Goal: Navigation & Orientation: Find specific page/section

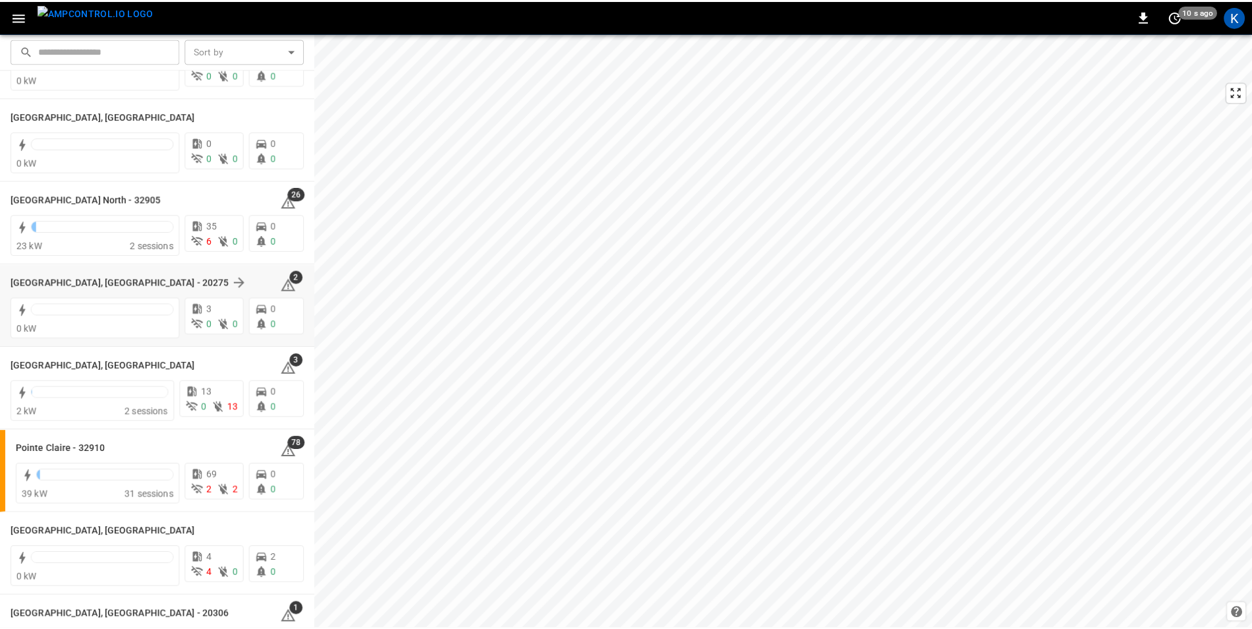
scroll to position [988, 0]
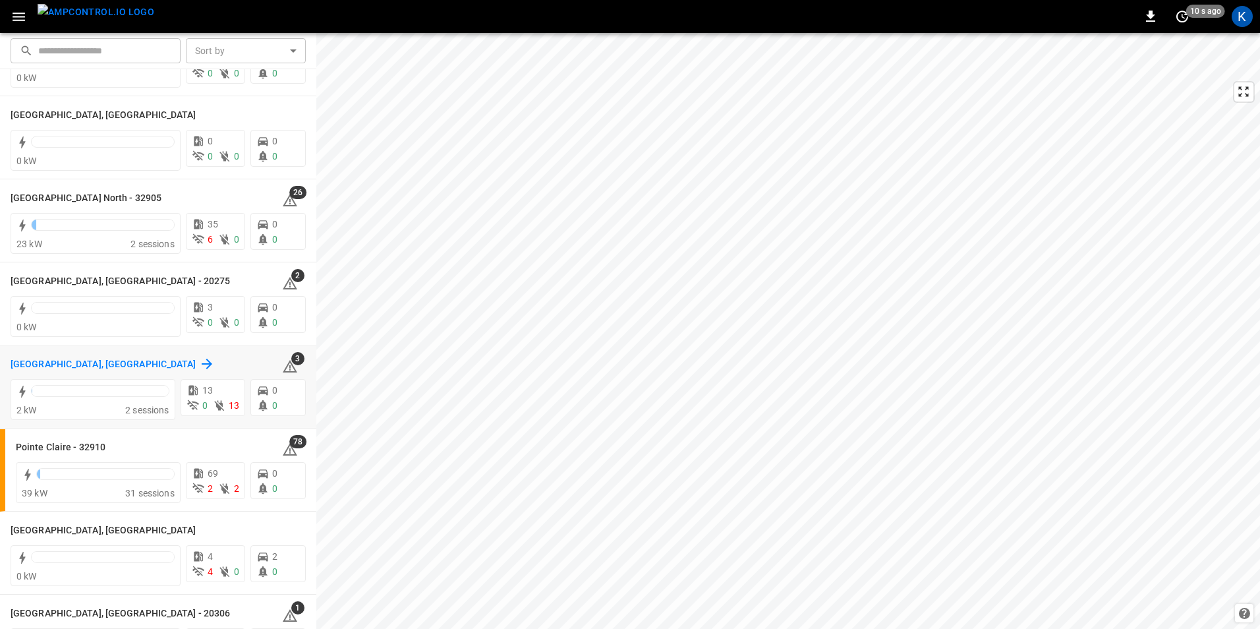
click at [45, 360] on h6 "[GEOGRAPHIC_DATA], [GEOGRAPHIC_DATA]" at bounding box center [104, 364] width 186 height 14
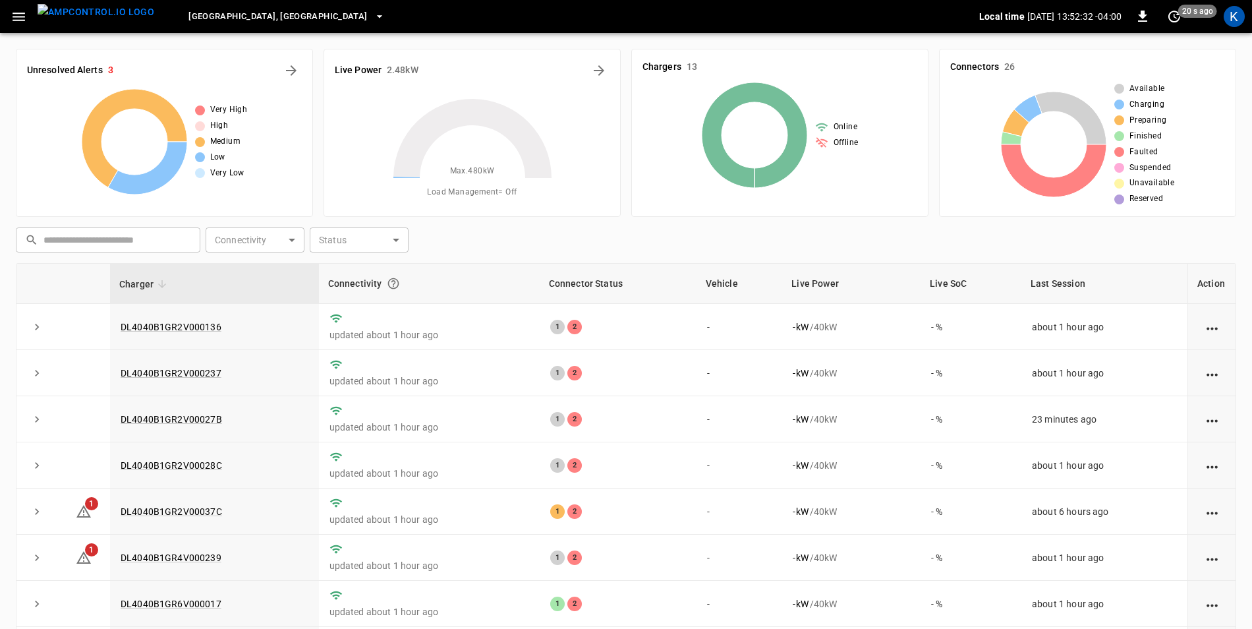
click at [21, 13] on icon "button" at bounding box center [19, 17] width 13 height 9
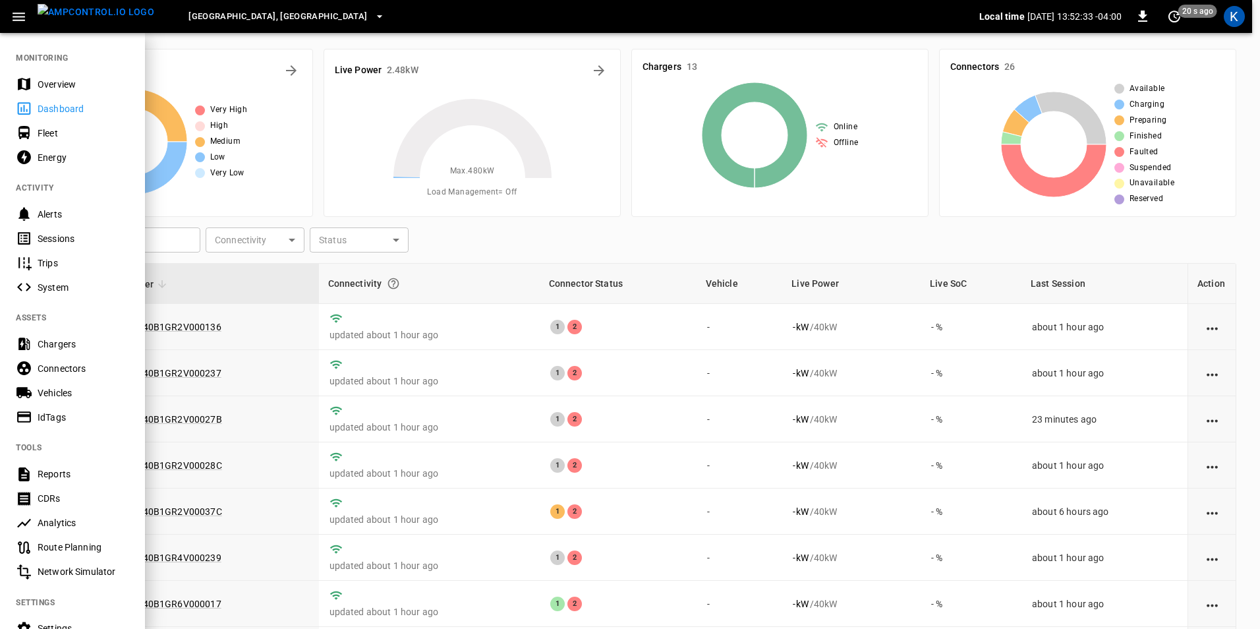
click at [60, 108] on div "Dashboard" at bounding box center [84, 108] width 92 height 13
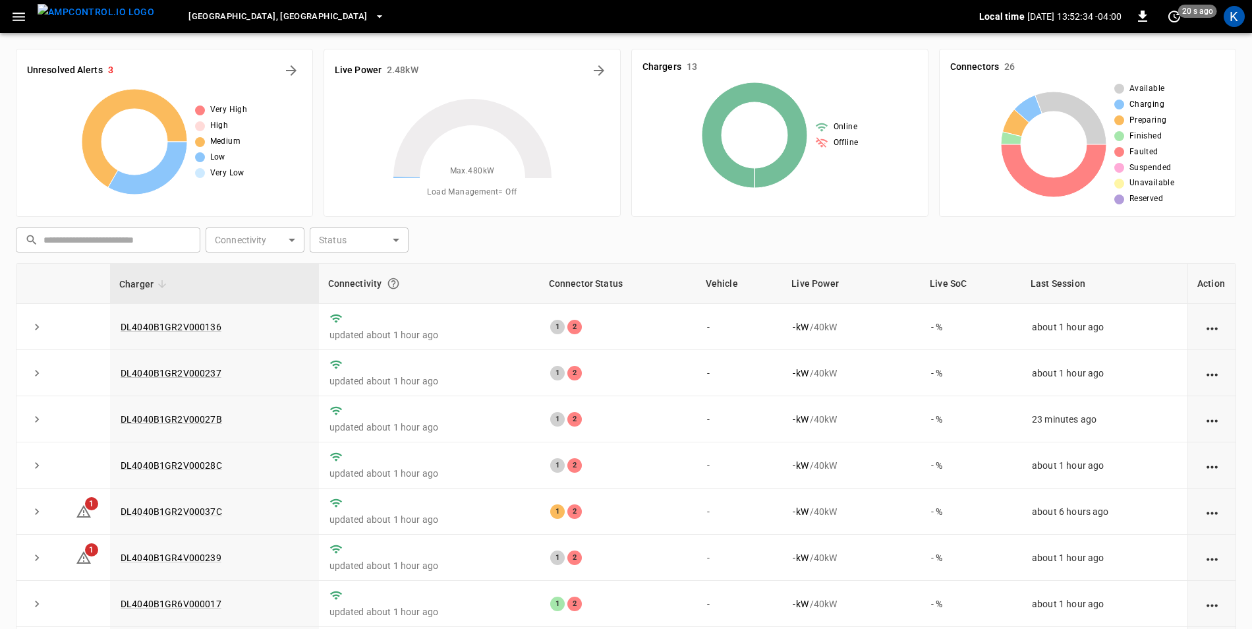
drag, startPoint x: 15, startPoint y: 15, endPoint x: 15, endPoint y: 28, distance: 12.5
click at [15, 15] on icon "button" at bounding box center [19, 17] width 16 height 16
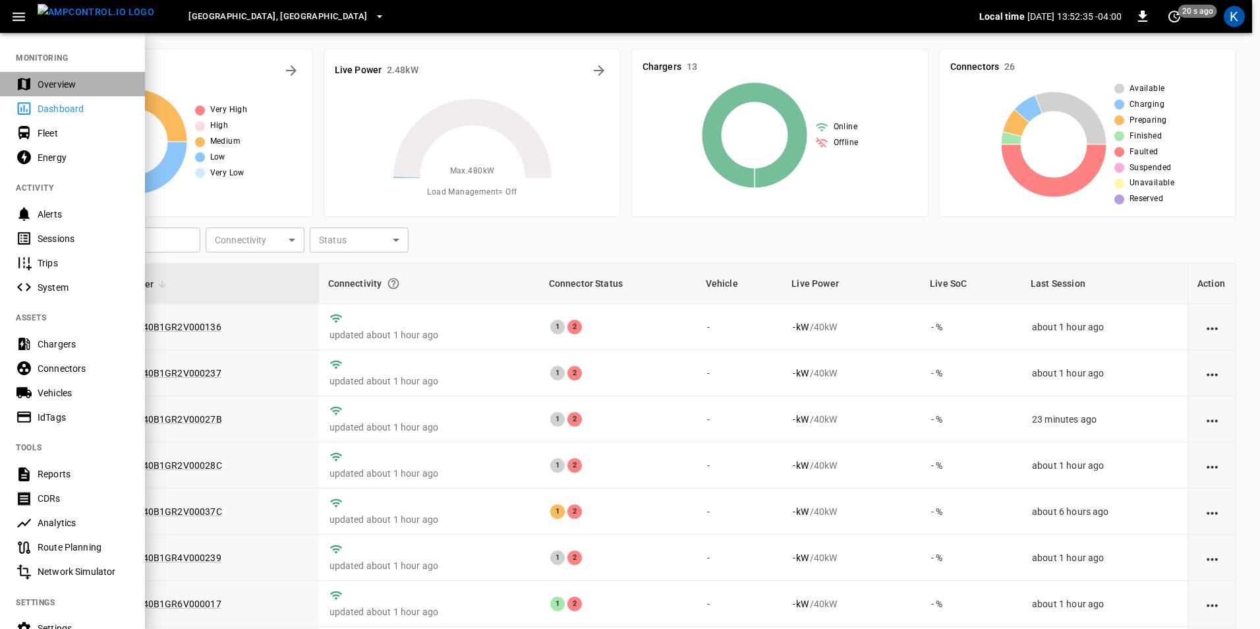
click at [41, 85] on div "Overview" at bounding box center [84, 84] width 92 height 13
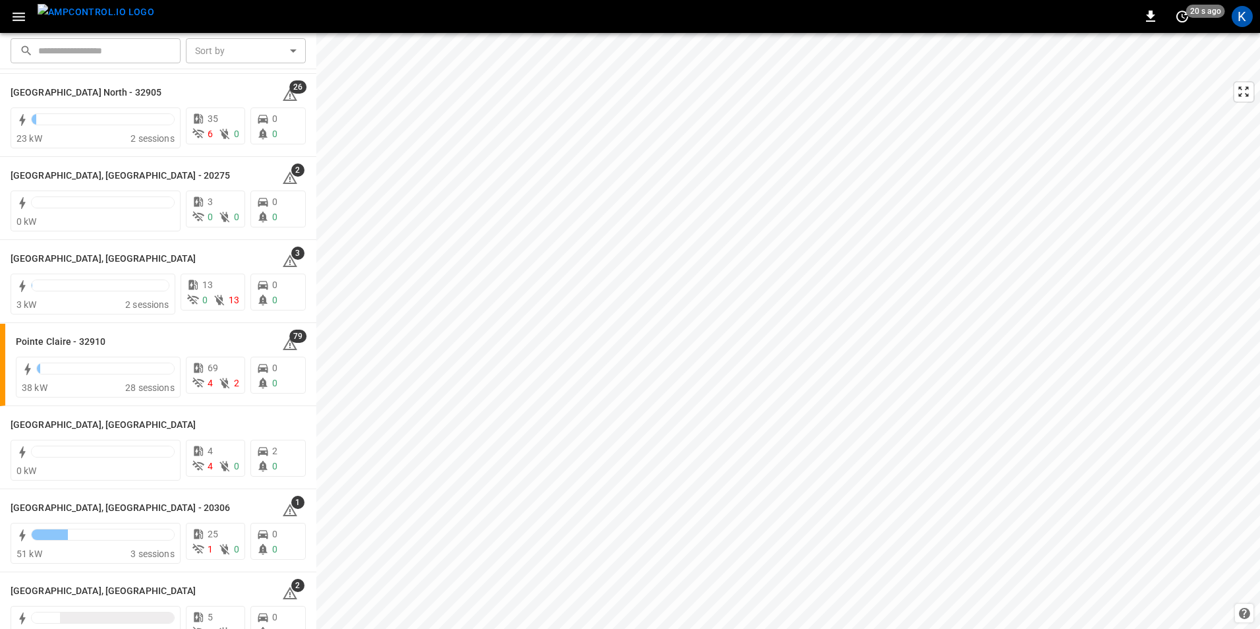
scroll to position [1080, 0]
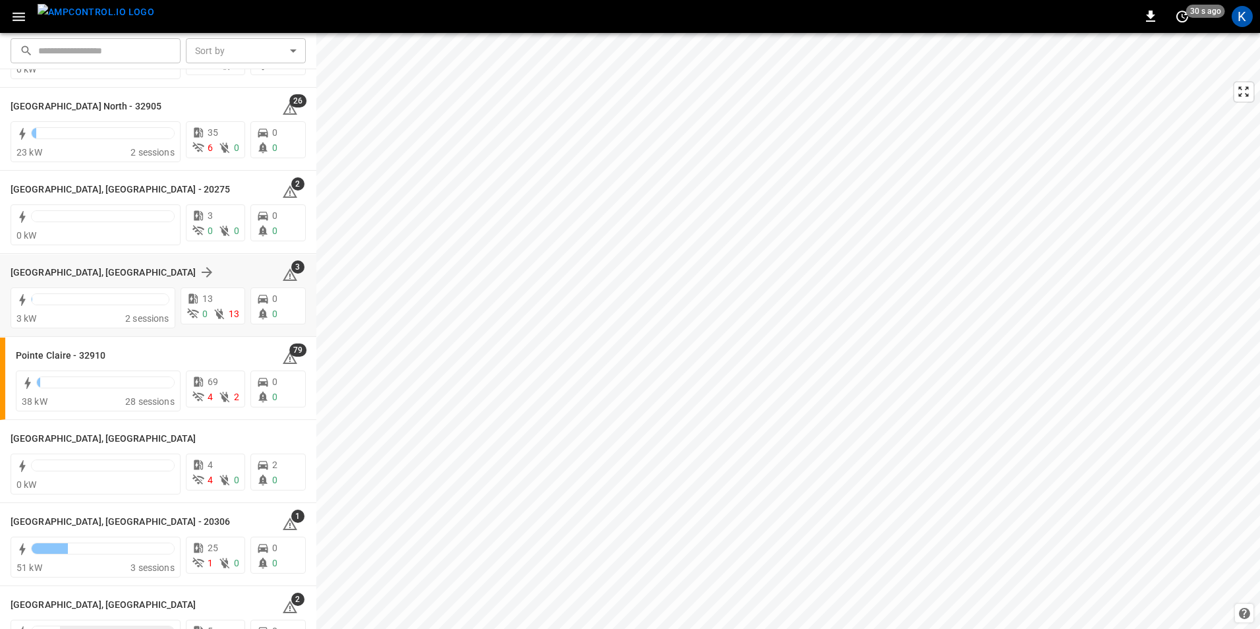
click at [215, 272] on div "[GEOGRAPHIC_DATA], [GEOGRAPHIC_DATA]" at bounding box center [139, 272] width 256 height 16
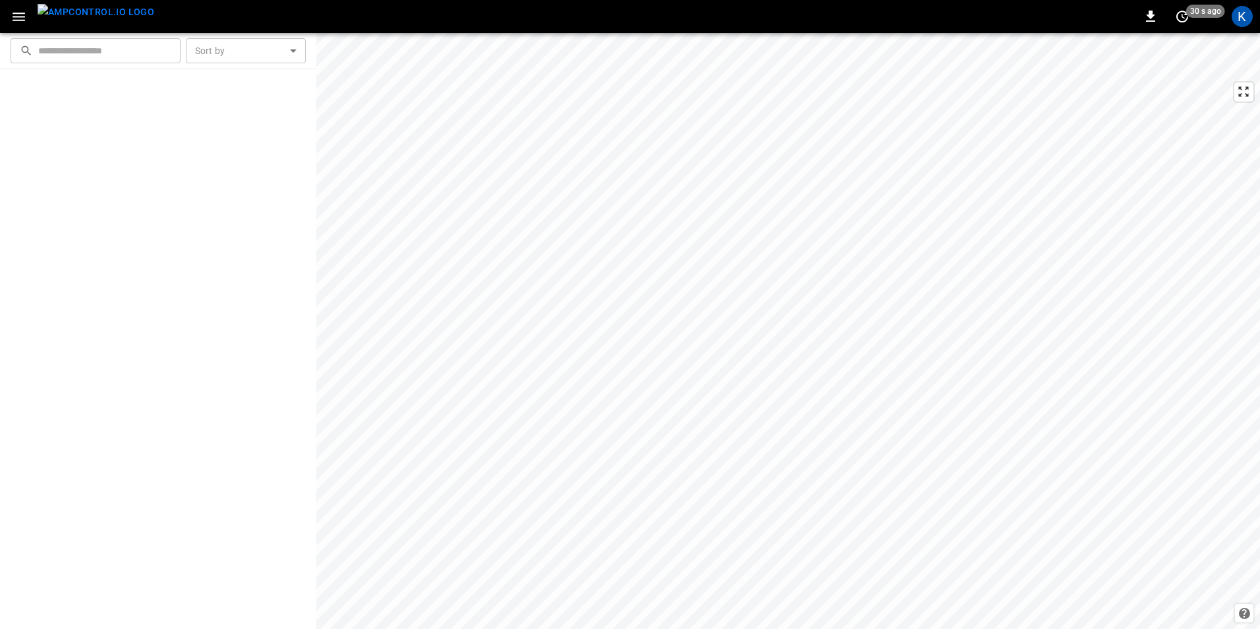
scroll to position [0, 0]
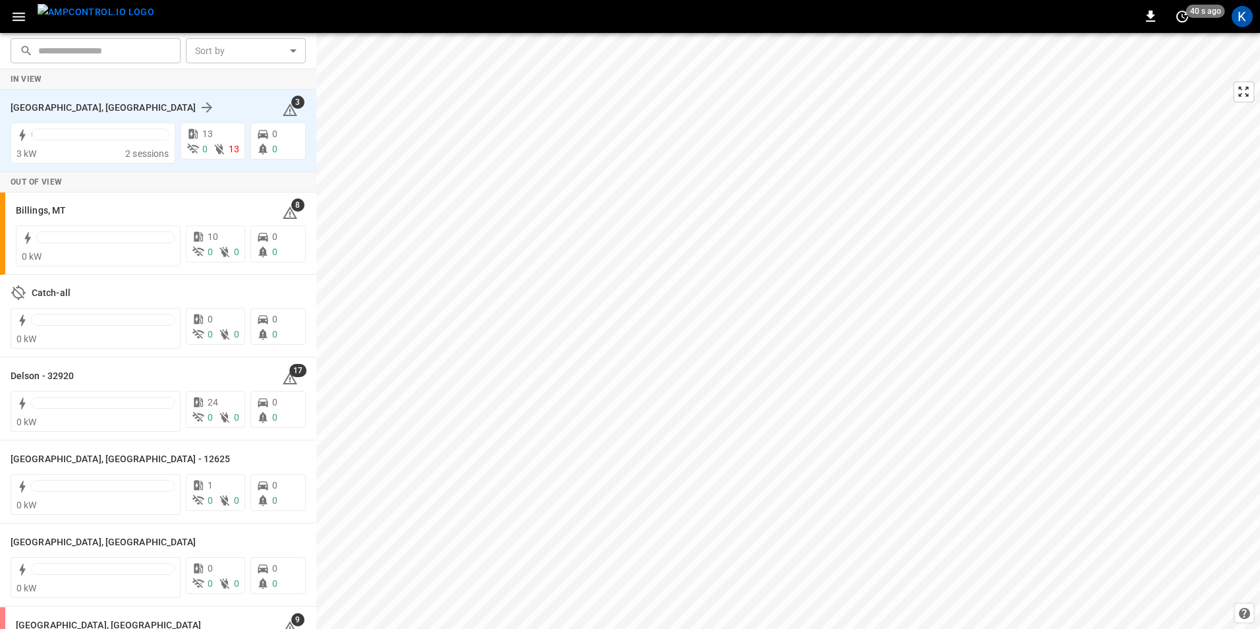
click at [105, 108] on div "[GEOGRAPHIC_DATA], [GEOGRAPHIC_DATA]" at bounding box center [139, 108] width 256 height 16
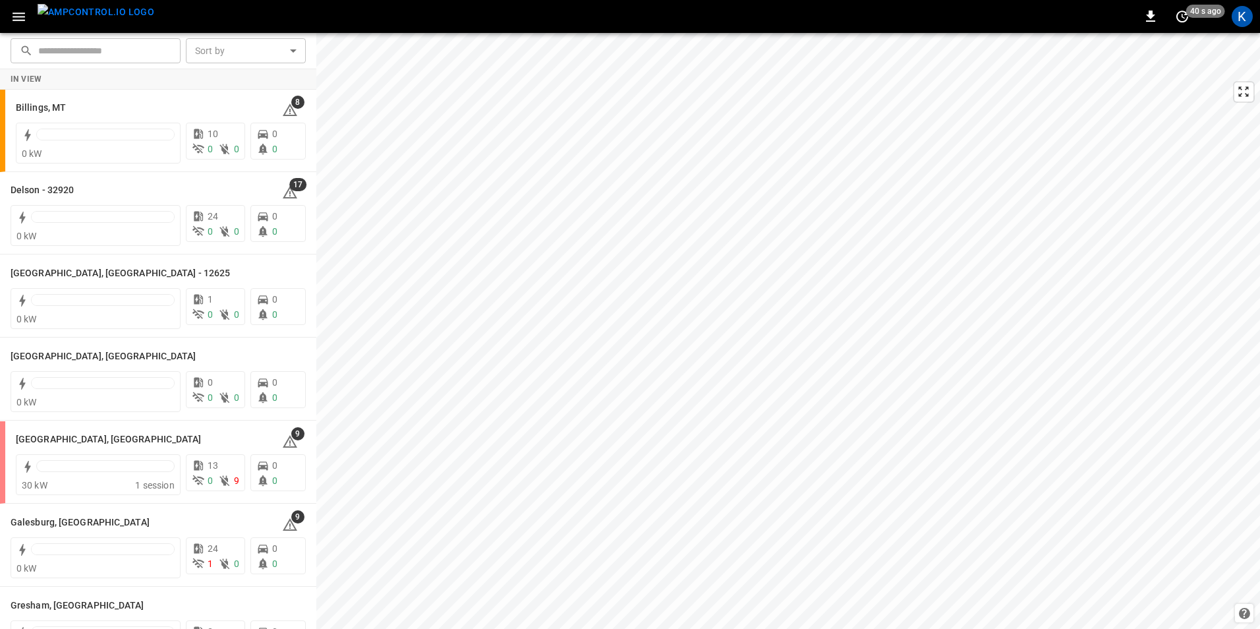
click at [16, 20] on icon "button" at bounding box center [19, 17] width 13 height 9
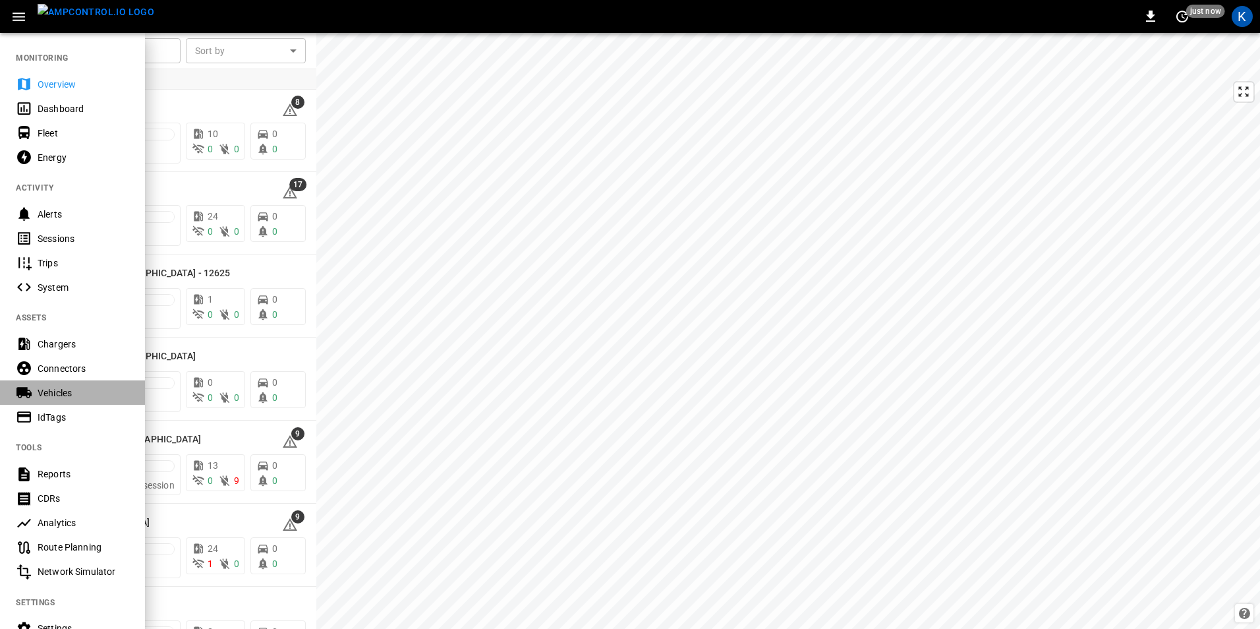
click at [71, 393] on div "Vehicles" at bounding box center [84, 392] width 92 height 13
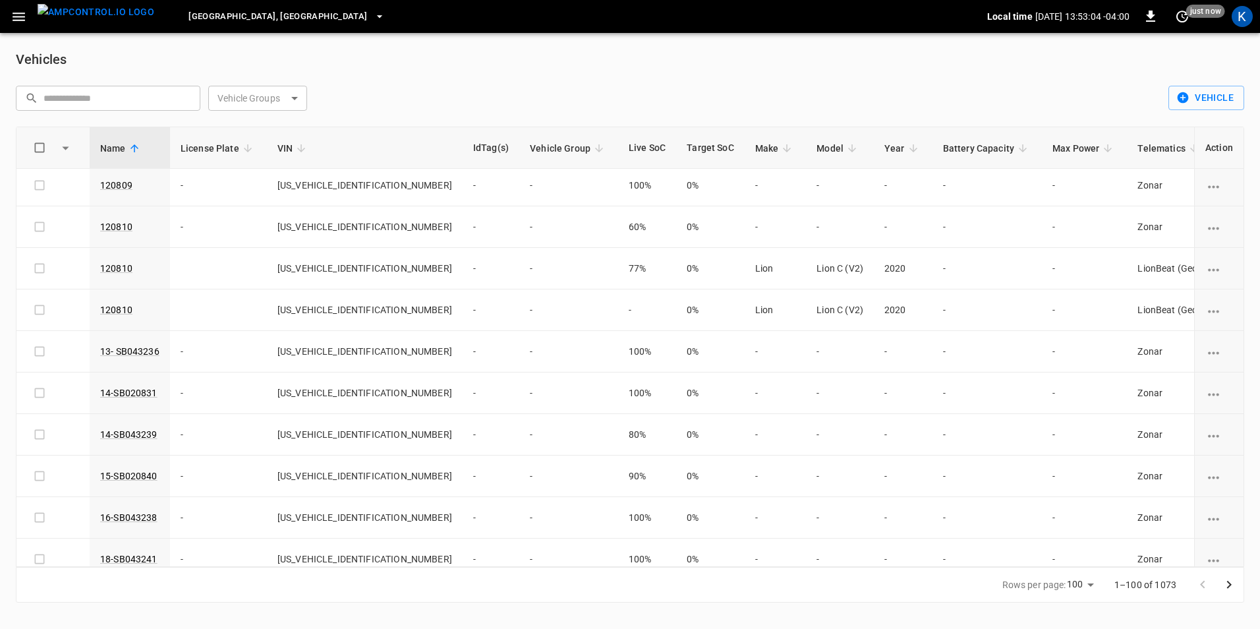
scroll to position [3762, 0]
